Goal: Transaction & Acquisition: Purchase product/service

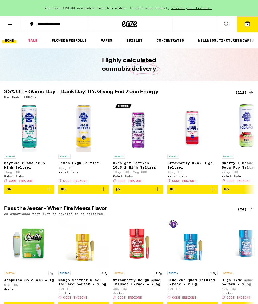
click at [250, 27] on icon at bounding box center [248, 24] width 6 height 6
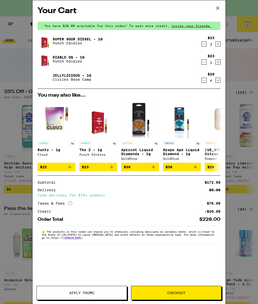
click at [202, 64] on button "Decrement" at bounding box center [204, 61] width 5 height 5
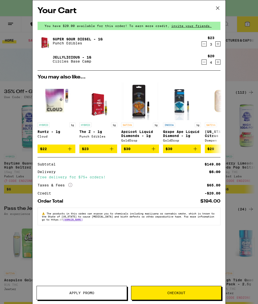
click at [217, 63] on icon "Increment" at bounding box center [218, 62] width 3 height 3
click at [95, 295] on button "Apply Promo" at bounding box center [82, 293] width 91 height 14
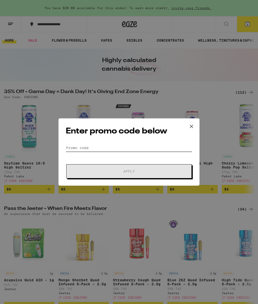
click at [118, 147] on input "Promo Code" at bounding box center [129, 148] width 127 height 8
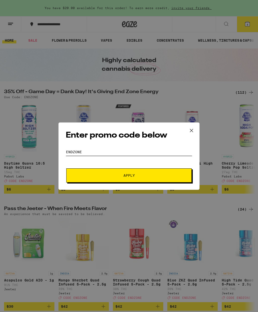
type input "Endzone"
click at [142, 176] on span "Apply" at bounding box center [129, 175] width 91 height 4
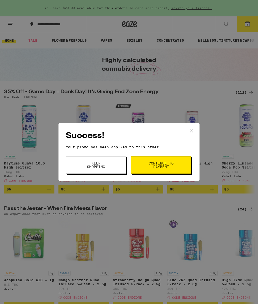
click at [155, 161] on span "Continue to payment" at bounding box center [161, 164] width 26 height 7
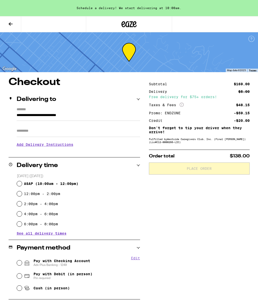
click at [24, 182] on span "ASAP ( 10:00am - 12:00pm )" at bounding box center [51, 184] width 54 height 4
click at [22, 182] on input "ASAP ( 10:00am - 12:00pm )" at bounding box center [19, 183] width 5 height 5
radio input "true"
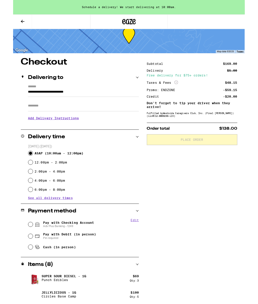
scroll to position [14, 0]
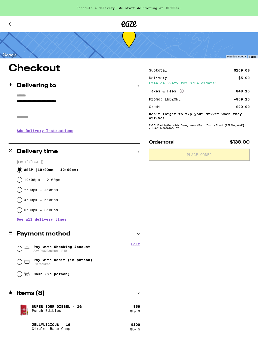
click at [18, 277] on input "Cash (in person)" at bounding box center [19, 274] width 5 height 5
radio input "true"
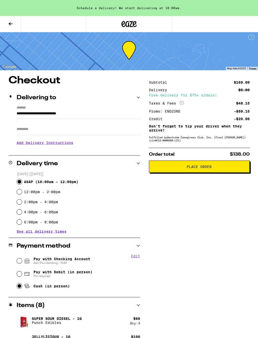
scroll to position [2, 0]
click at [205, 168] on span "Place Order" at bounding box center [199, 167] width 25 height 4
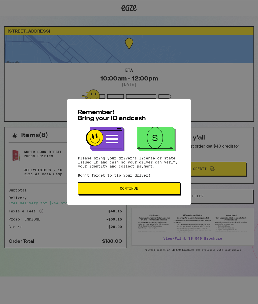
click at [147, 190] on span "Continue" at bounding box center [129, 189] width 94 height 4
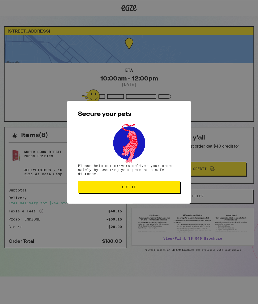
click at [154, 183] on button "Got it" at bounding box center [129, 187] width 102 height 12
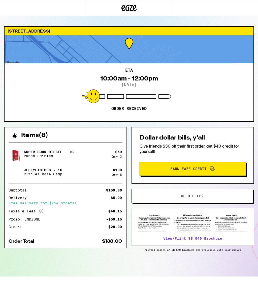
click at [207, 240] on link "View/Print SB 540 Brochure" at bounding box center [192, 238] width 59 height 4
